Goal: Use online tool/utility: Utilize a website feature to perform a specific function

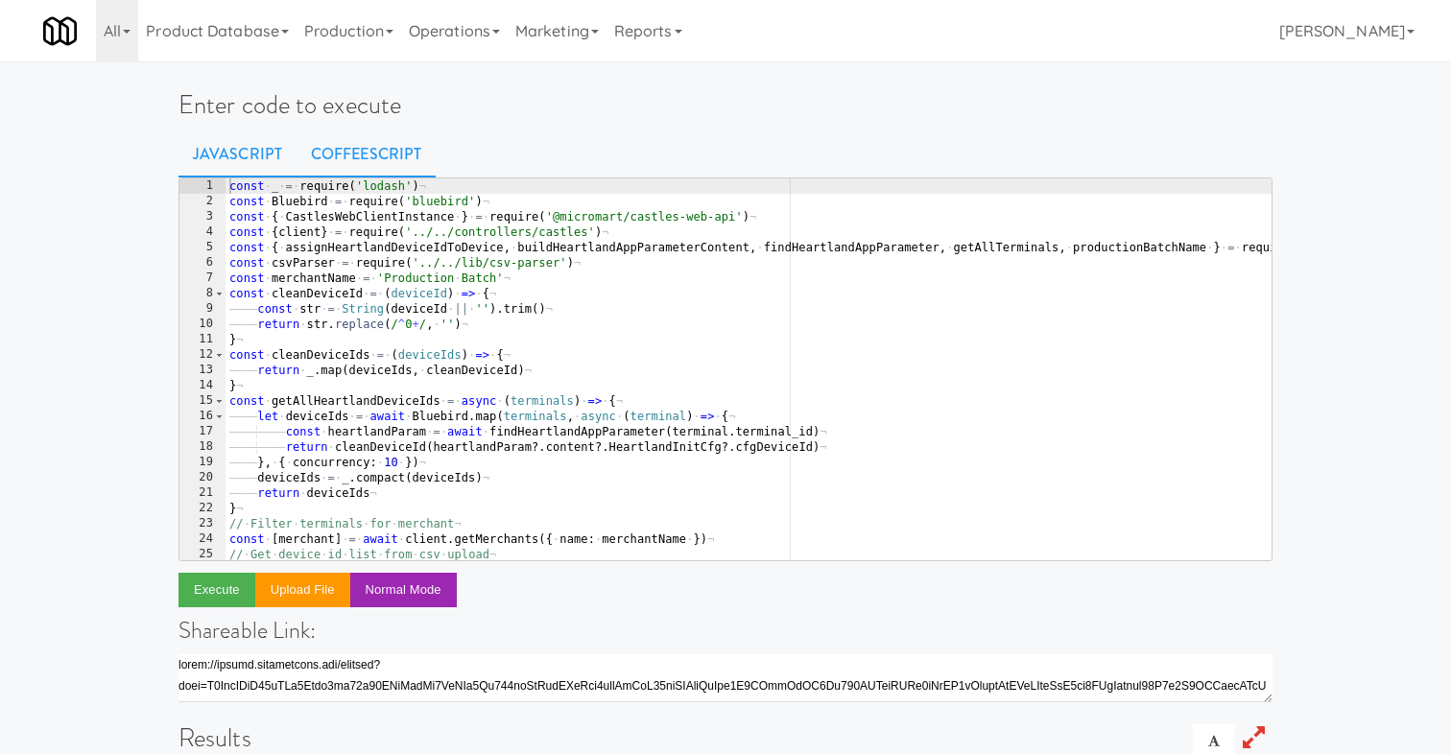
click at [369, 149] on link "CoffeeScript" at bounding box center [366, 155] width 139 height 48
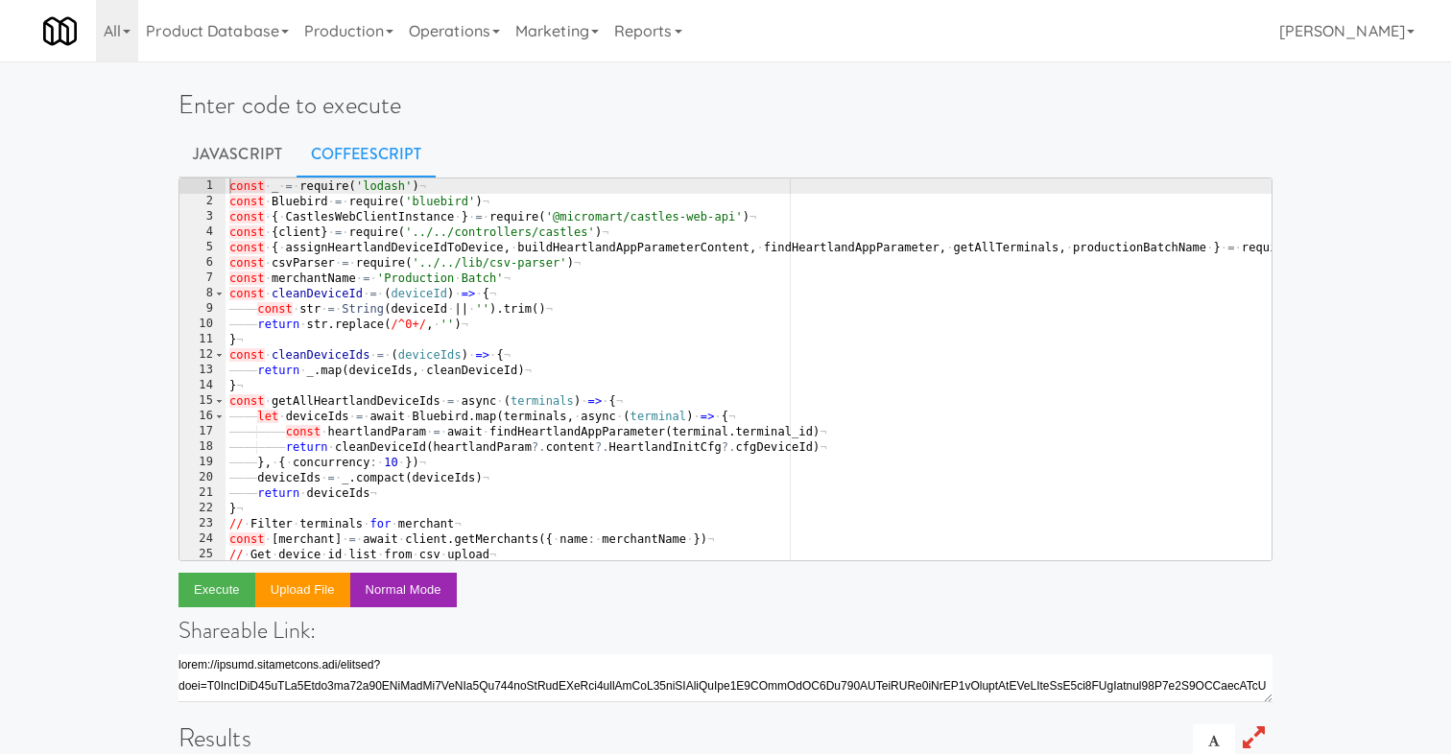
click at [543, 368] on div "const · _ · = · require ( 'lodash' ) ¬ const · Bluebird · = · require ( 'bluebi…" at bounding box center [887, 384] width 1325 height 413
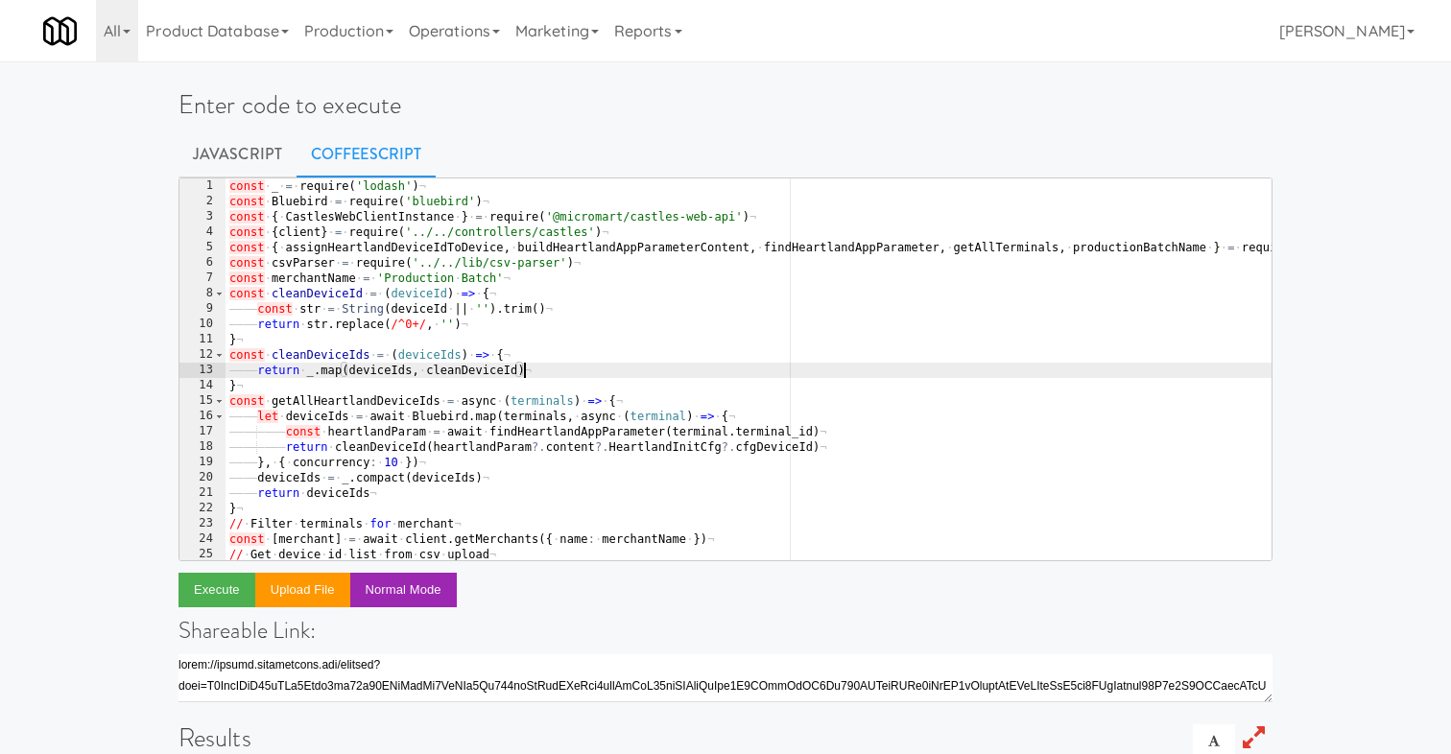
click at [669, 348] on div "const · _ · = · require ( 'lodash' ) ¬ const · Bluebird · = · require ( 'bluebi…" at bounding box center [887, 384] width 1325 height 413
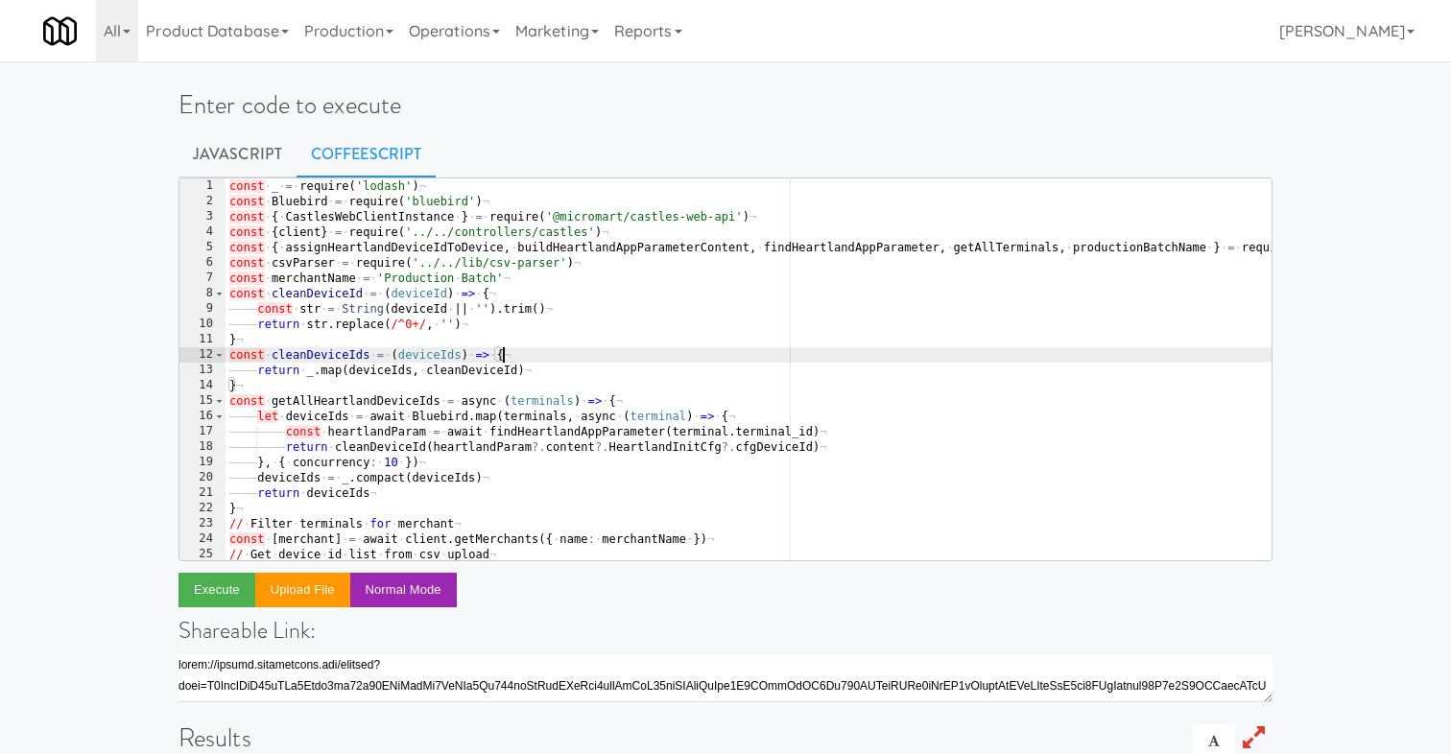
type textarea "devicesUpdated: newlyAssignedIdsToDevices, }"
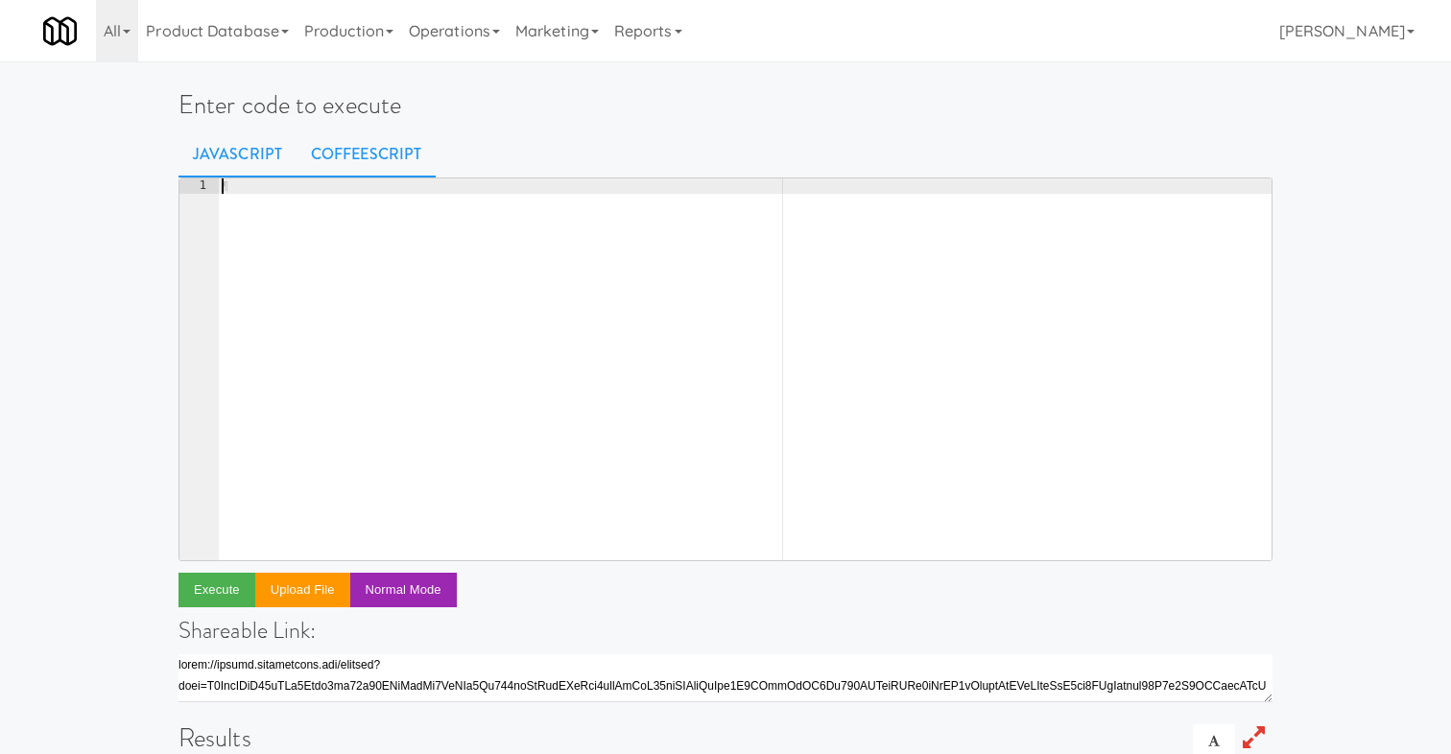
click at [255, 154] on link "Javascript" at bounding box center [237, 155] width 118 height 48
click at [339, 262] on div "¶" at bounding box center [745, 384] width 1054 height 413
paste textarea "3926)"
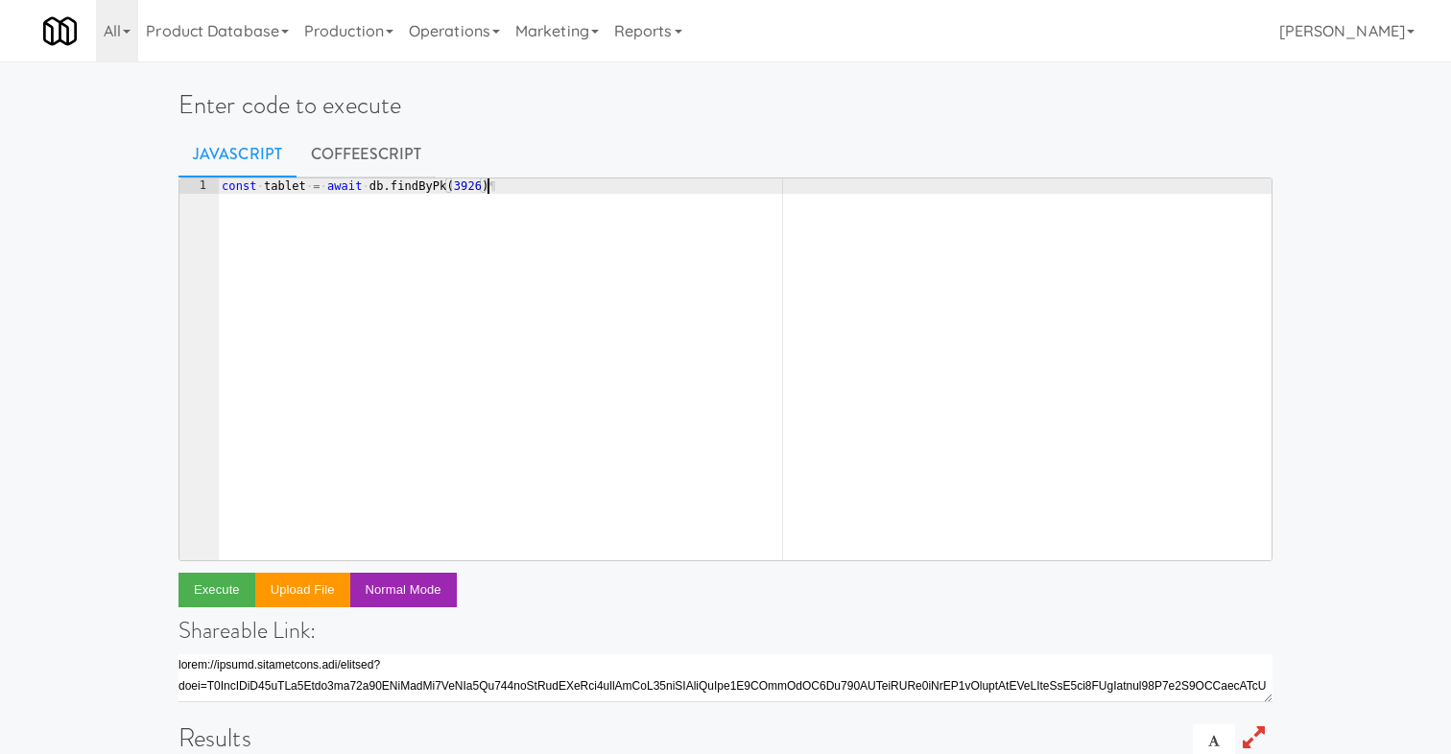
click at [392, 184] on div "const · tablet · = · await · db . findByPk ( 3926 ) ¶" at bounding box center [745, 384] width 1054 height 413
type textarea "const tablet = await db.tablet.findByPk(3926)"
click at [210, 589] on button "Execute" at bounding box center [216, 590] width 77 height 35
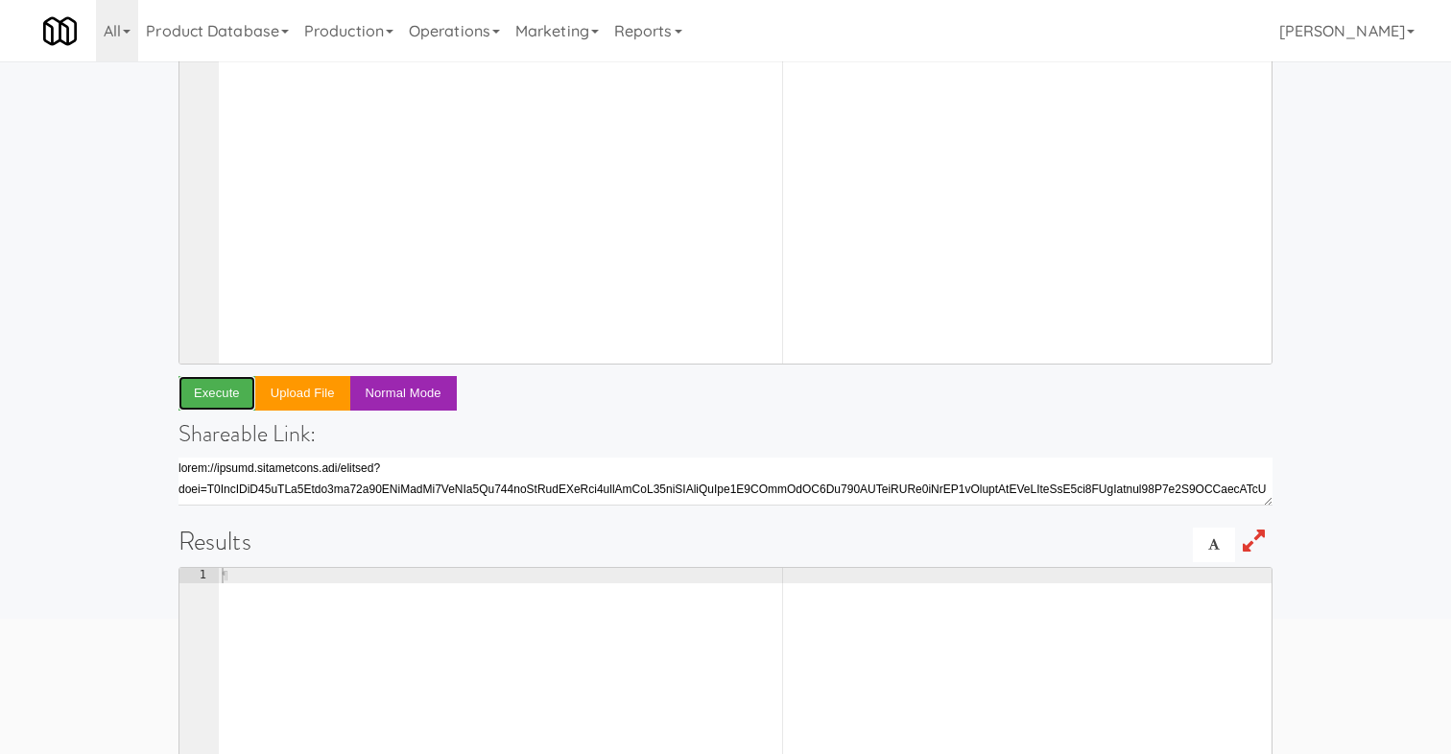
scroll to position [0, 0]
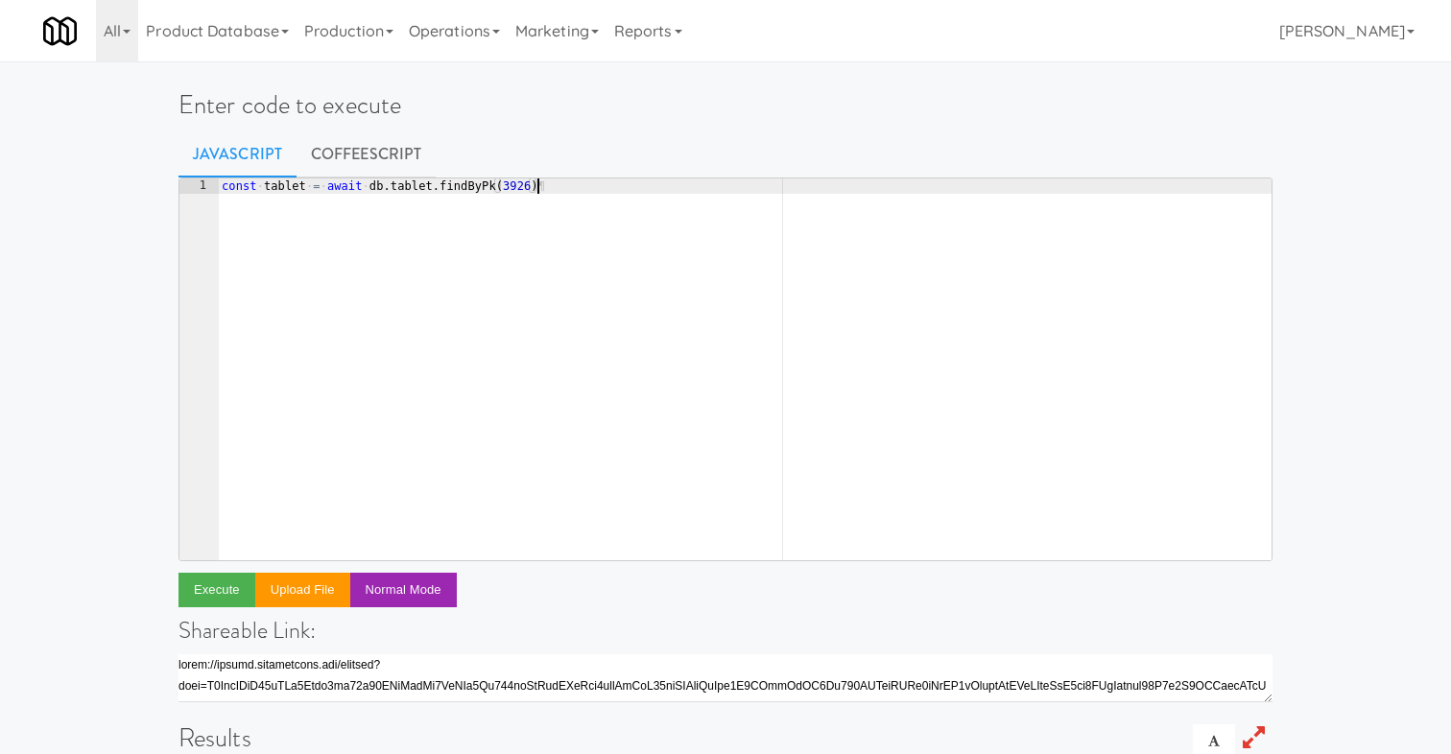
click at [608, 188] on div "const · tablet · = · await · db . tablet . findByPk ( 3926 ) ¶" at bounding box center [745, 384] width 1054 height 413
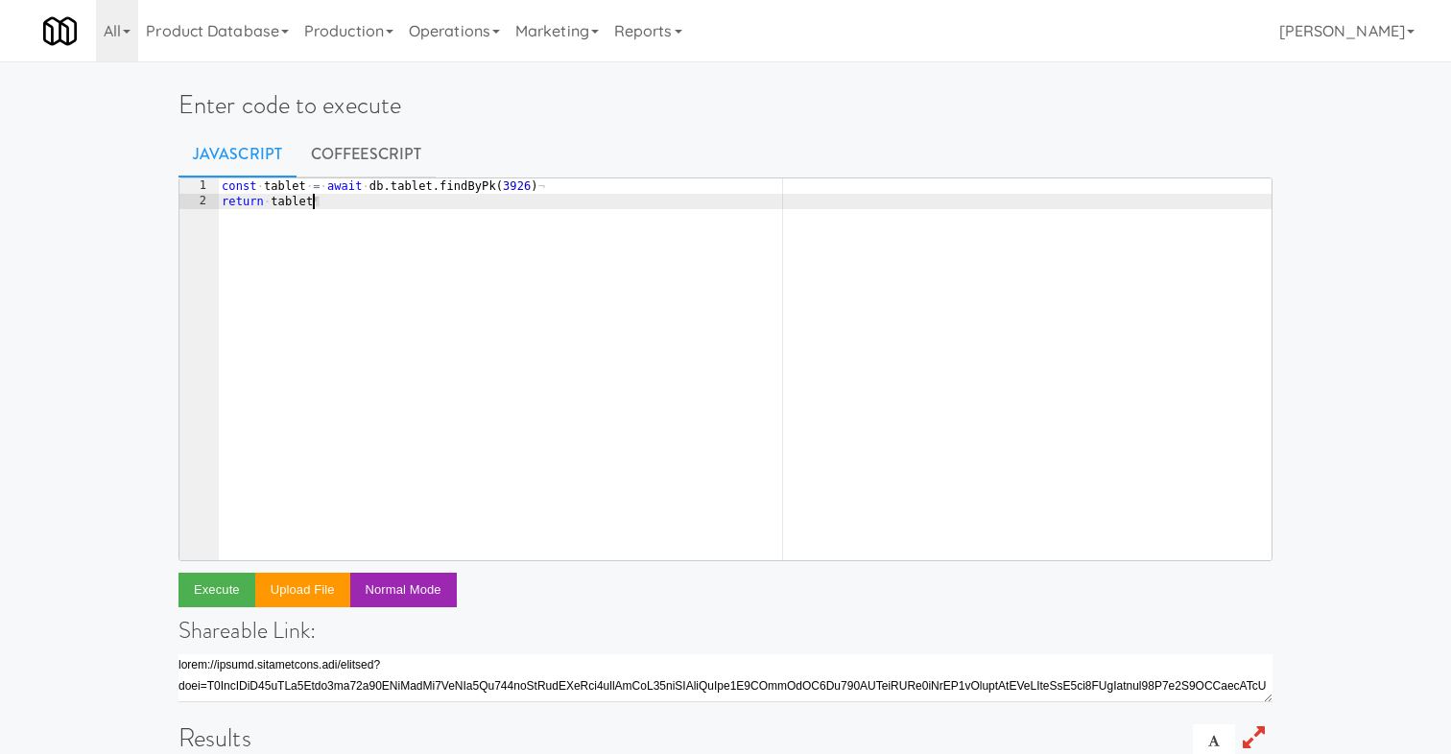
scroll to position [0, 6]
type textarea "return tablet"
click at [191, 582] on button "Execute" at bounding box center [216, 590] width 77 height 35
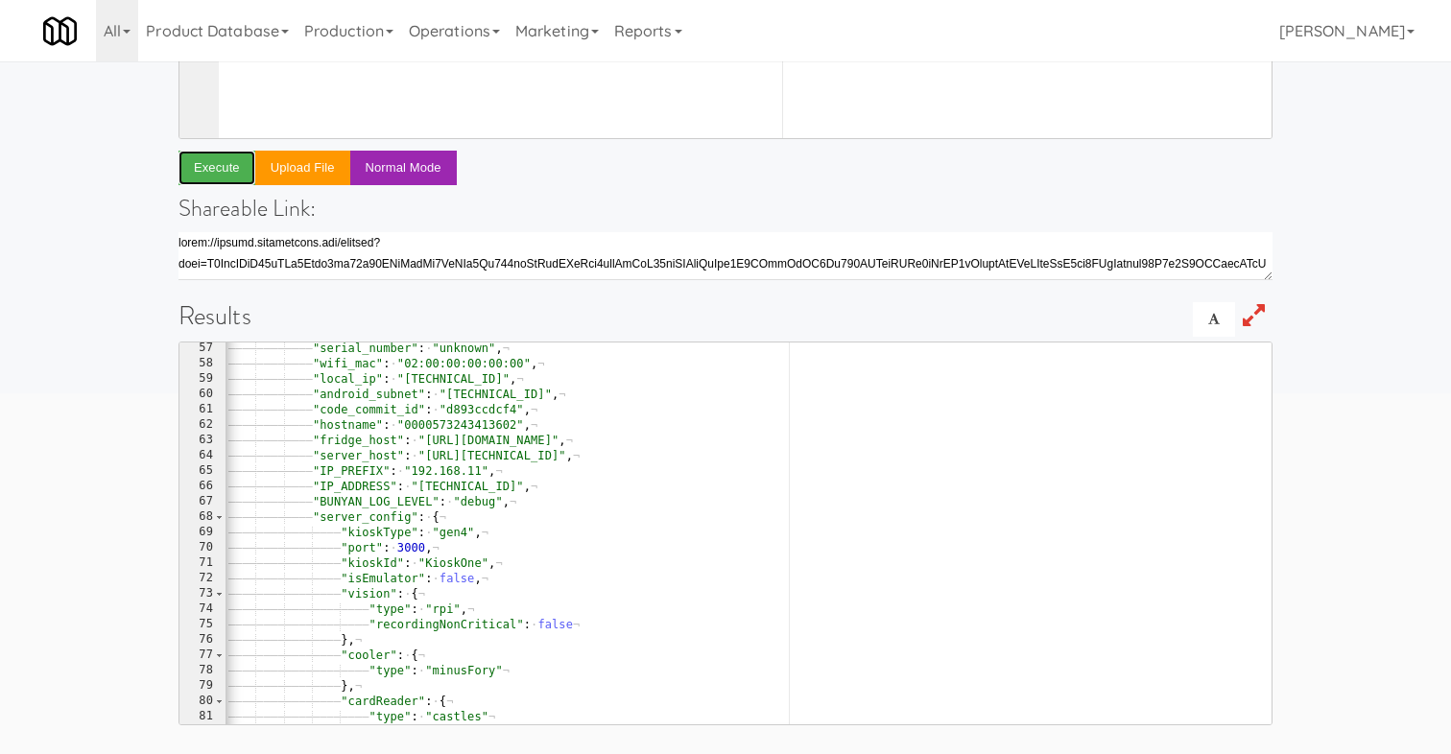
scroll to position [0, 0]
